Goal: Task Accomplishment & Management: Use online tool/utility

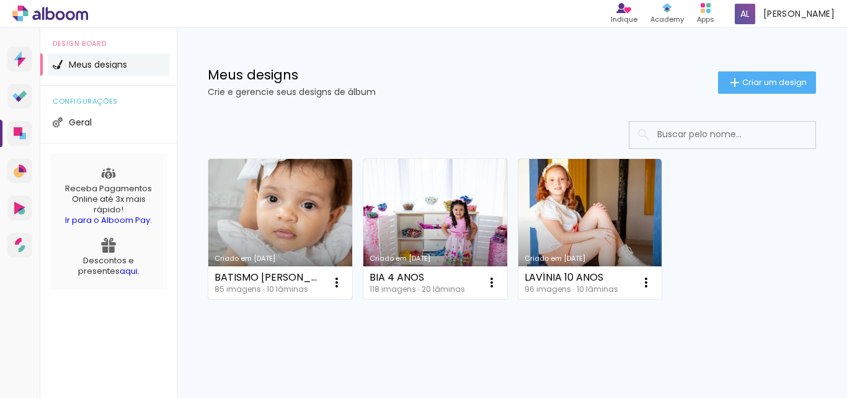
click at [249, 215] on link "Criado em [DATE]" at bounding box center [280, 229] width 144 height 140
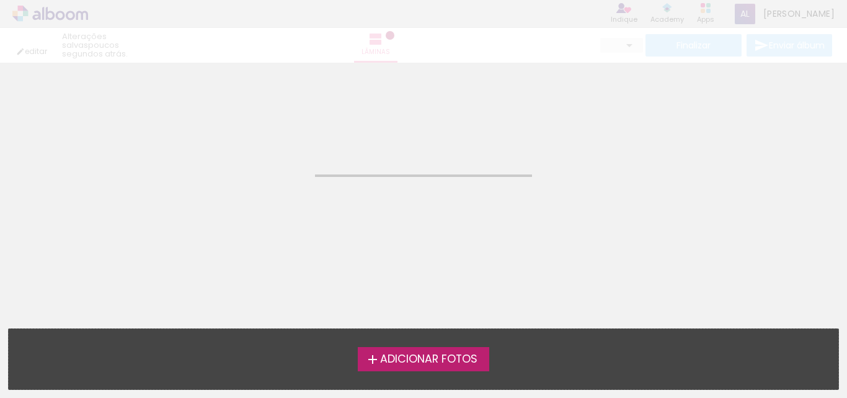
click at [249, 215] on neon-animated-pages "Confirmar Cancelar" at bounding box center [423, 230] width 847 height 335
